Goal: Find specific page/section: Find specific page/section

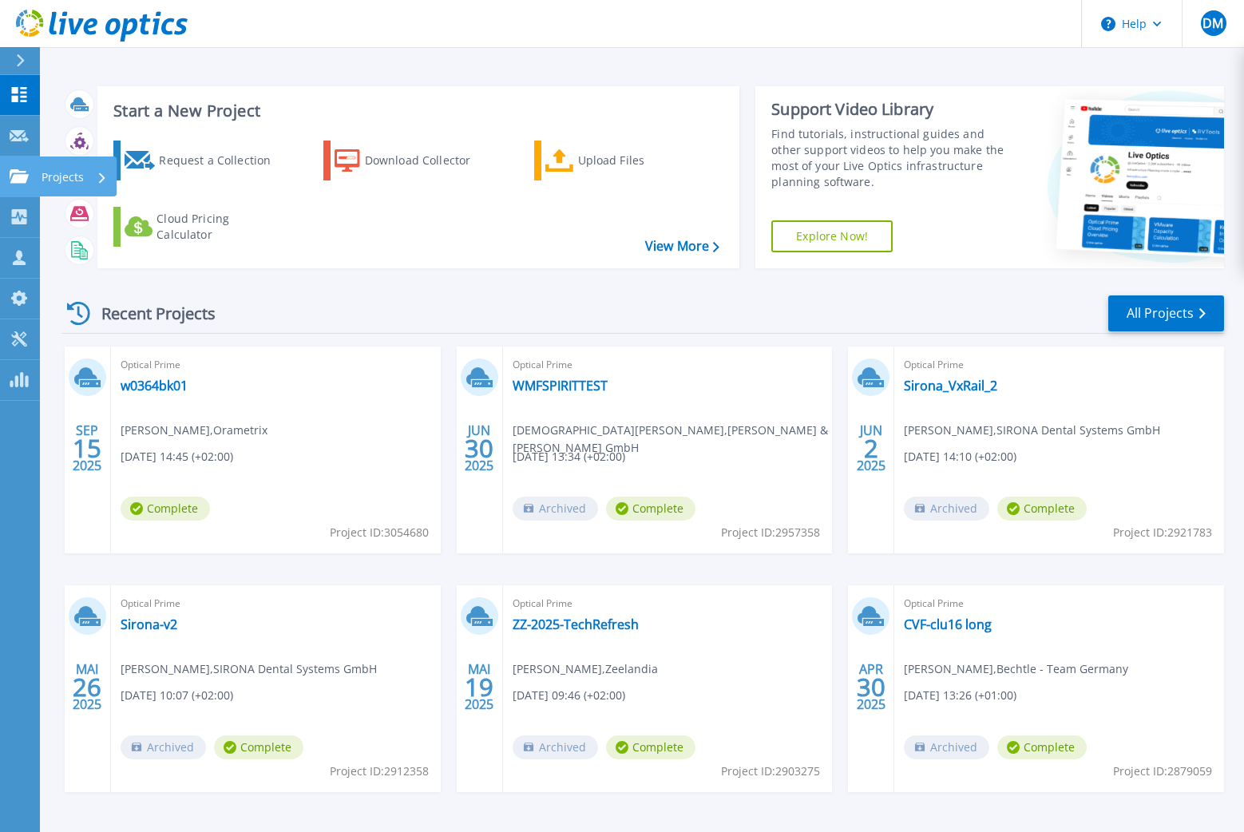
click at [29, 180] on div "Projects" at bounding box center [47, 176] width 74 height 14
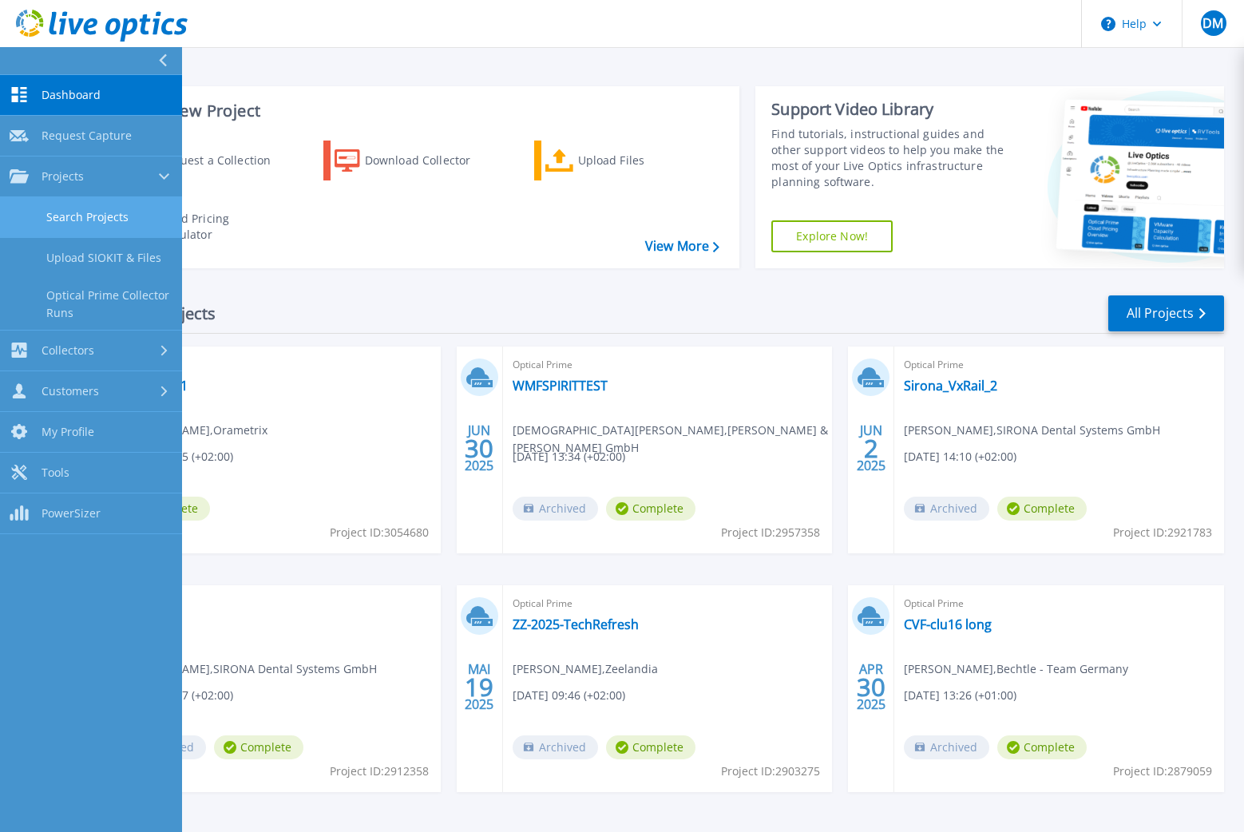
click at [67, 216] on link "Search Projects" at bounding box center [91, 217] width 182 height 41
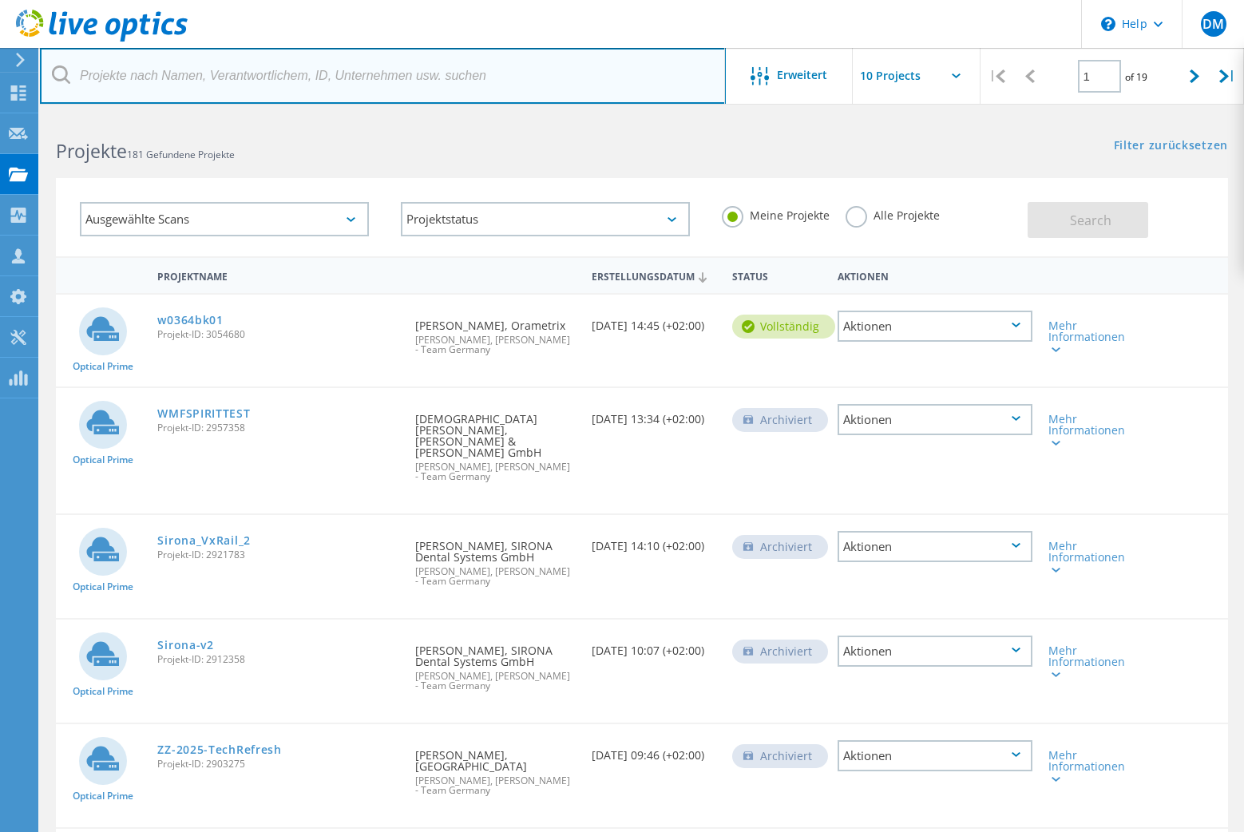
click at [430, 84] on input "text" at bounding box center [383, 76] width 686 height 56
type input "siron"
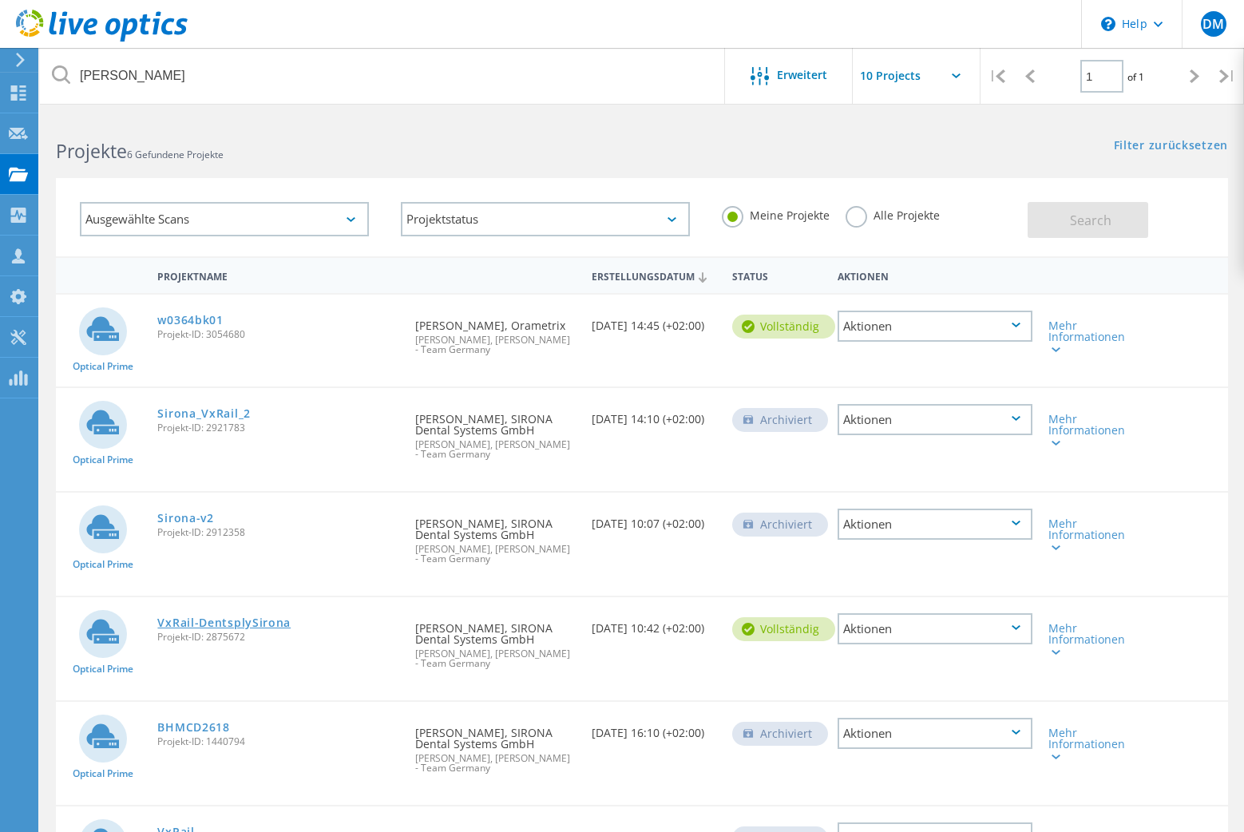
click at [251, 623] on link "VxRail-DentsplySirona" at bounding box center [223, 622] width 133 height 11
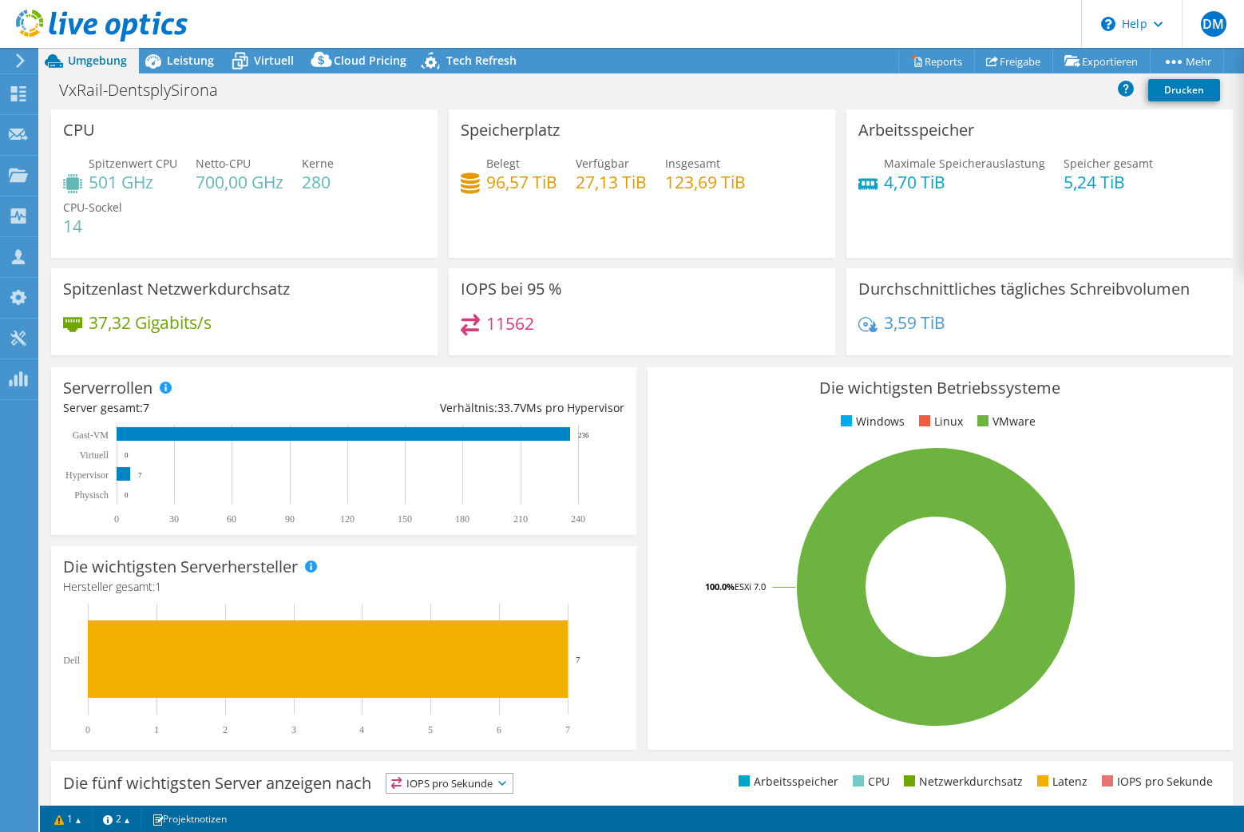
select select "USD"
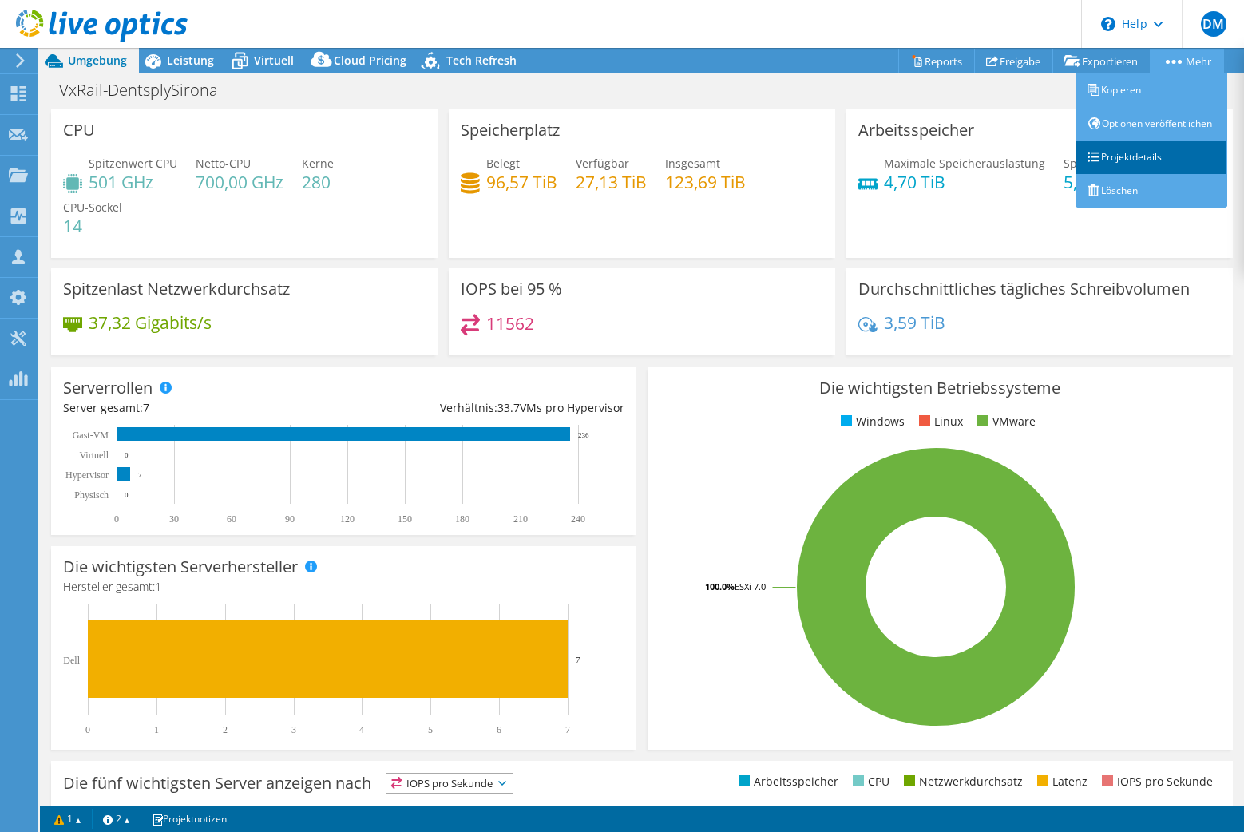
click at [1113, 174] on link "Projektdetails" at bounding box center [1151, 157] width 152 height 34
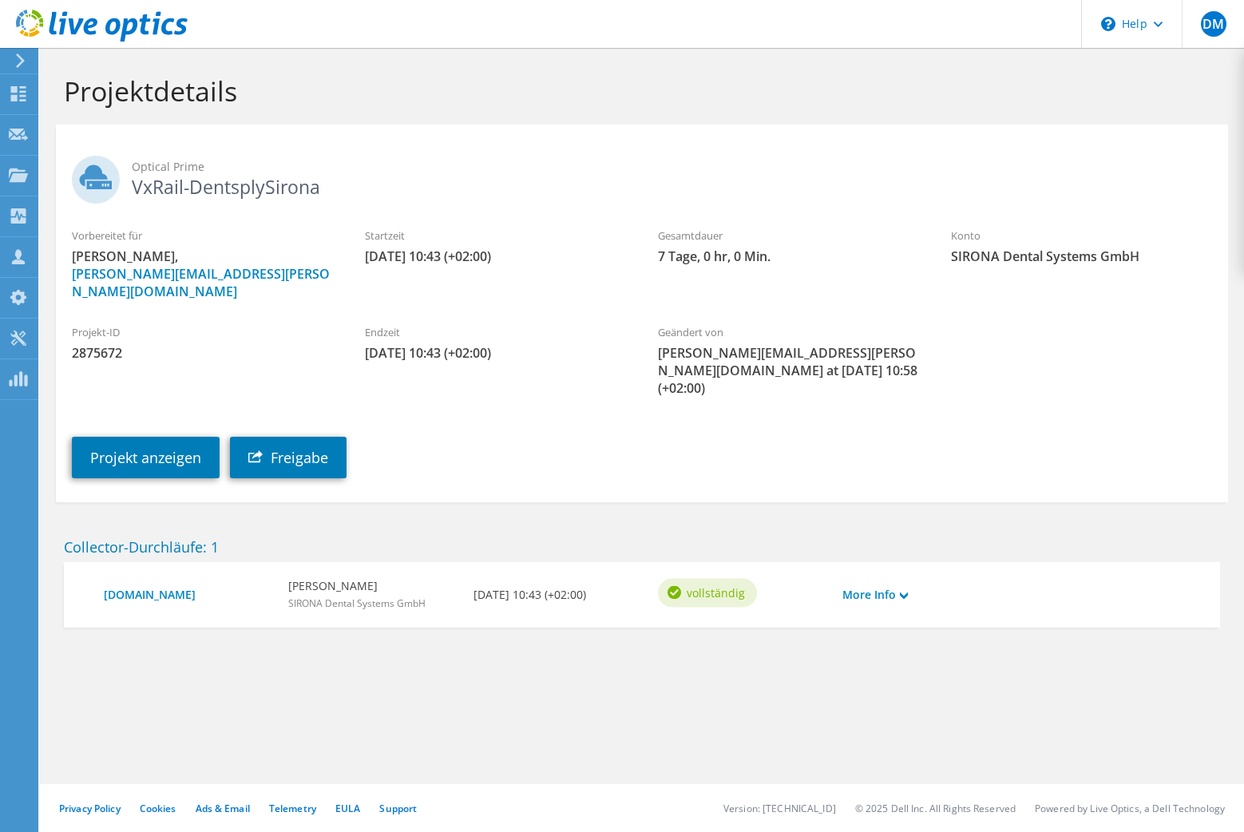
click at [93, 344] on span "2875672" at bounding box center [202, 353] width 261 height 18
copy span "2875672"
